Goal: Obtain resource: Download file/media

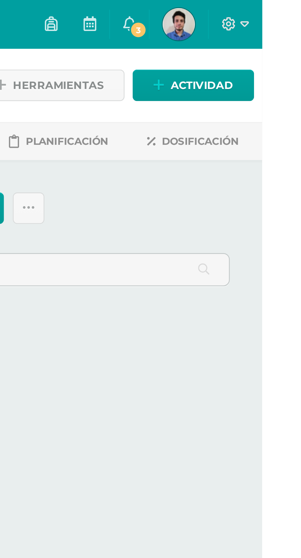
click at [258, 13] on link "3" at bounding box center [250, 9] width 15 height 18
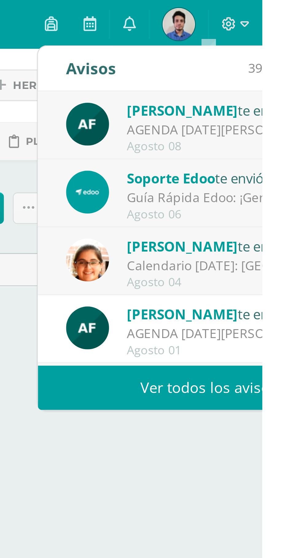
click at [283, 48] on div "AGENDA [DATE][PERSON_NAME]: ." at bounding box center [291, 49] width 85 height 7
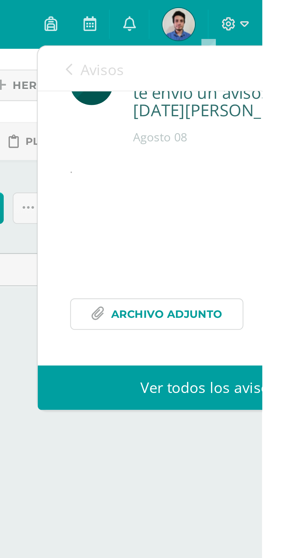
click at [257, 117] on span "Archivo Adjunto" at bounding box center [265, 119] width 42 height 11
